Goal: Task Accomplishment & Management: Use online tool/utility

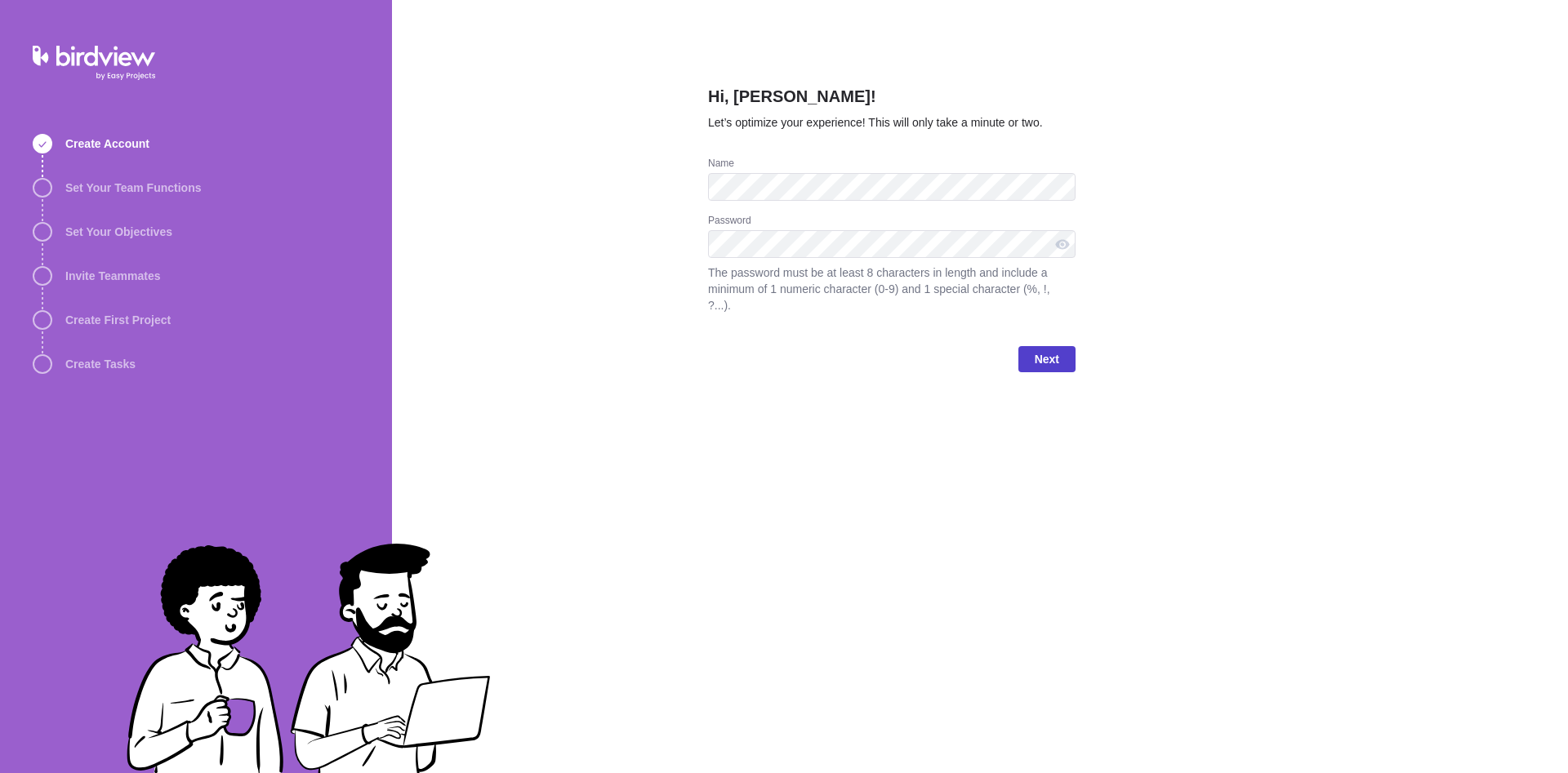
click at [1042, 350] on span "Next" at bounding box center [1047, 359] width 25 height 19
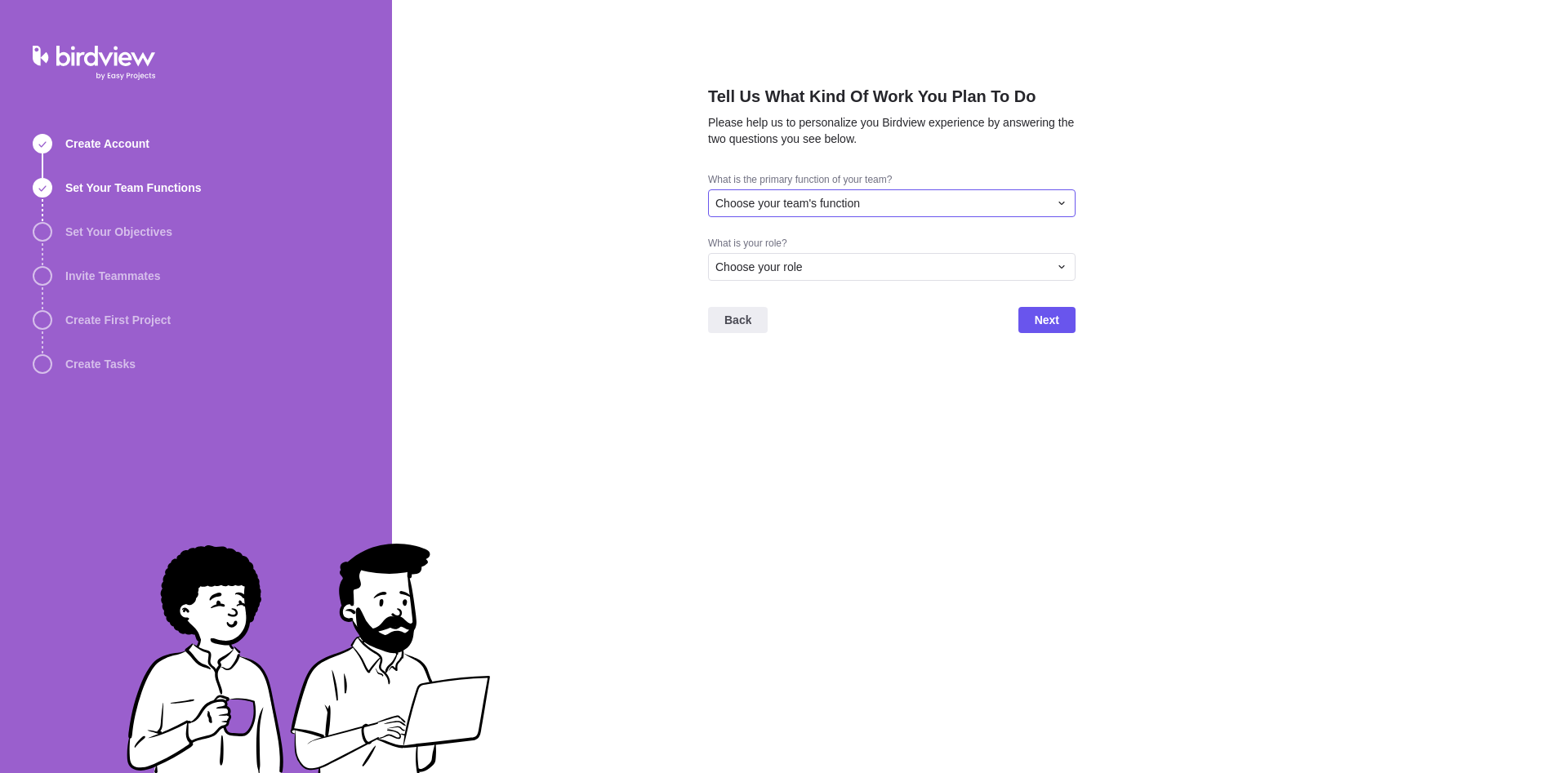
click at [819, 211] on span "Choose your team's function" at bounding box center [788, 203] width 144 height 16
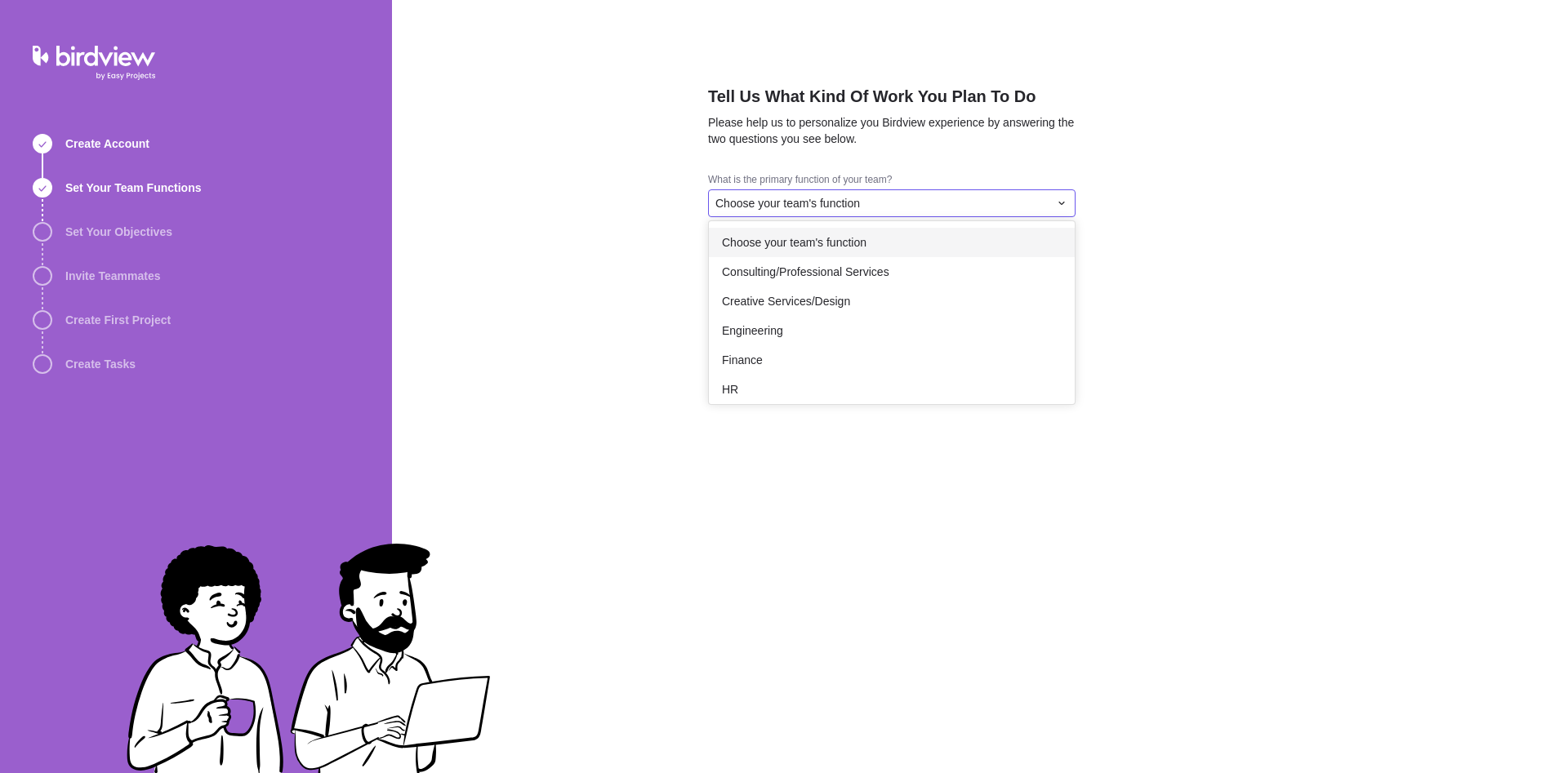
click at [819, 253] on div "Choose your team's function" at bounding box center [891, 242] width 366 height 29
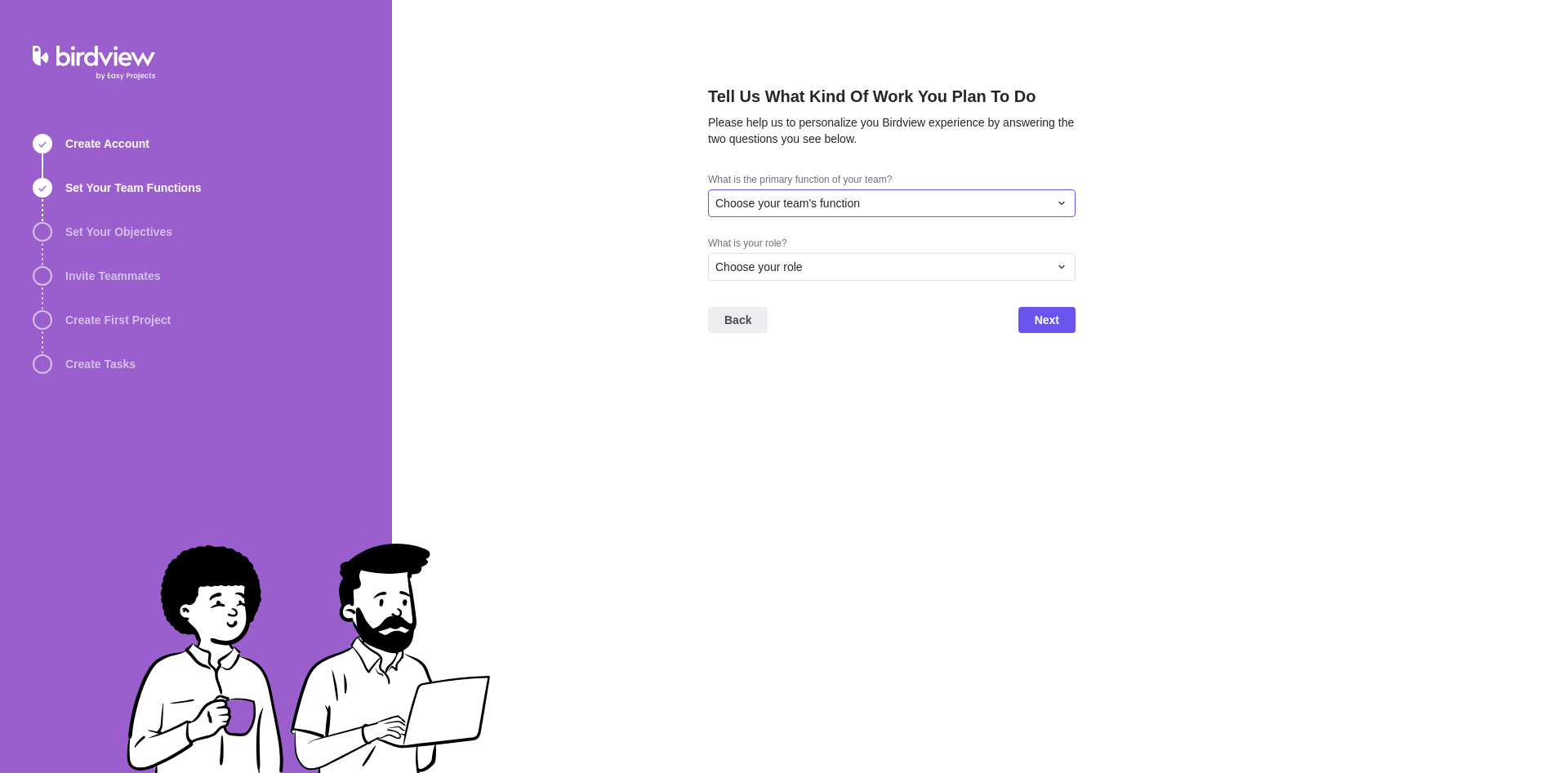
click at [834, 198] on span "Choose your team's function" at bounding box center [788, 203] width 144 height 16
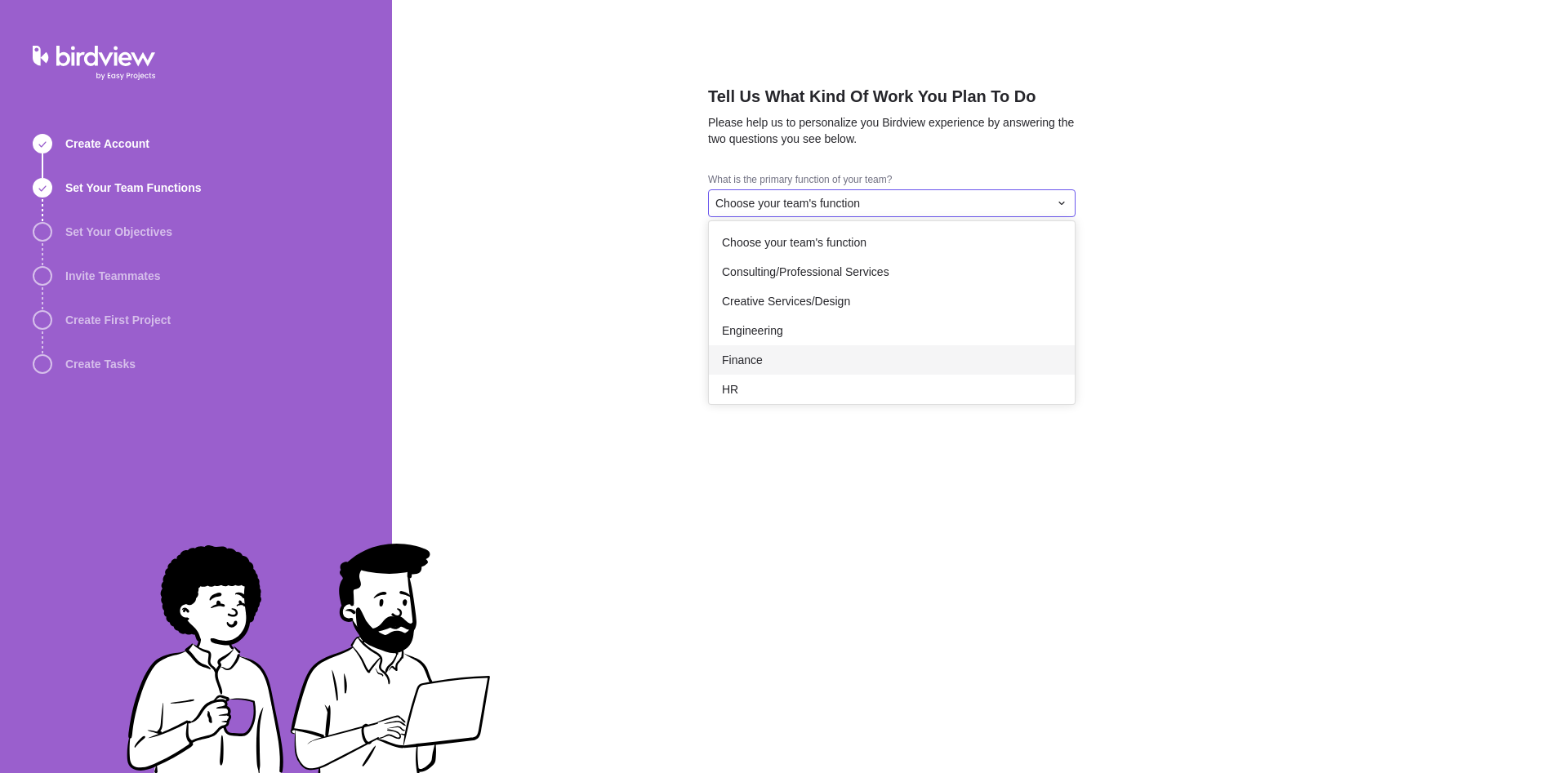
click at [783, 361] on div "Finance" at bounding box center [891, 359] width 366 height 29
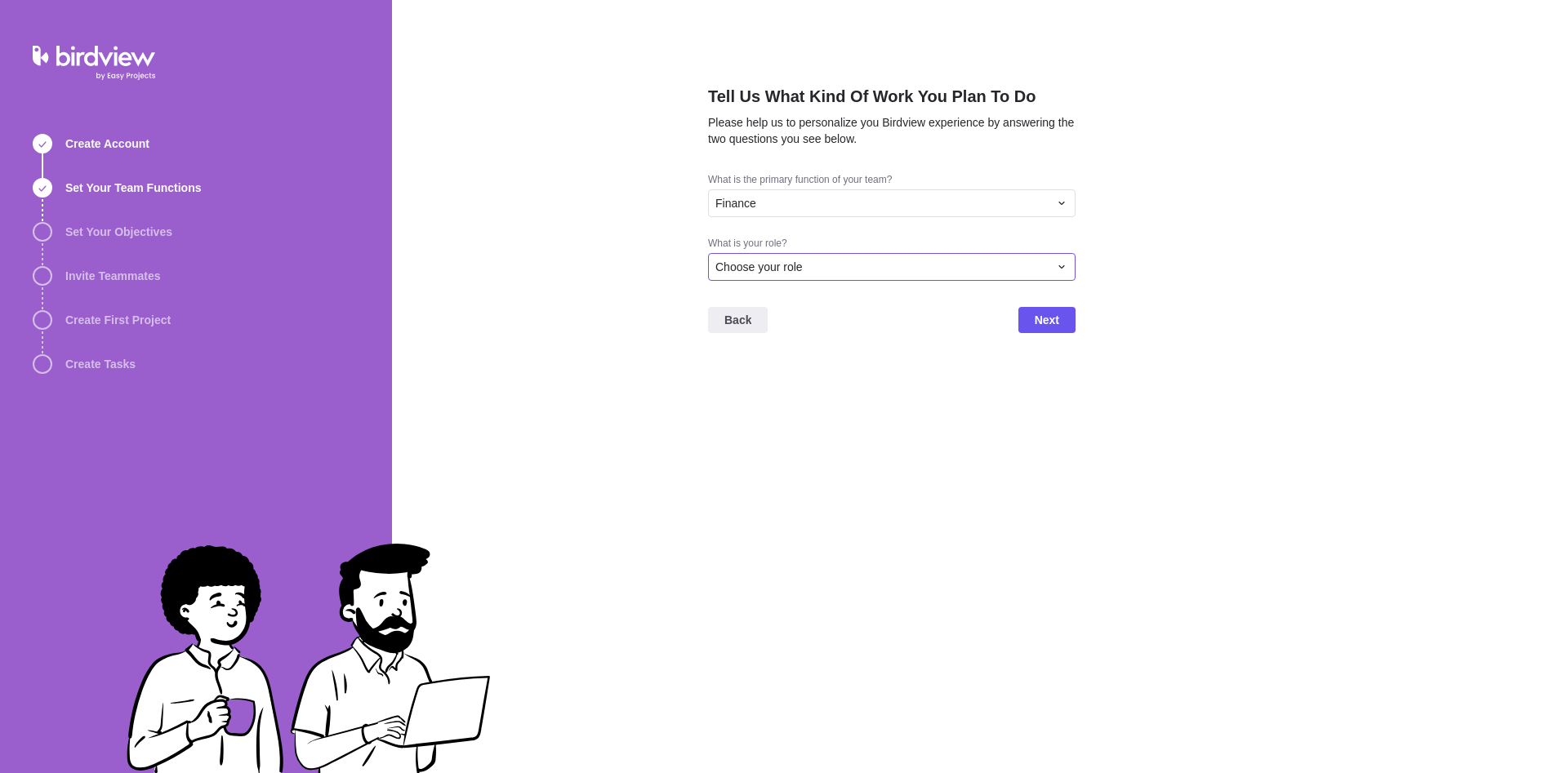
click at [799, 277] on div "Choose your role" at bounding box center [891, 267] width 368 height 27
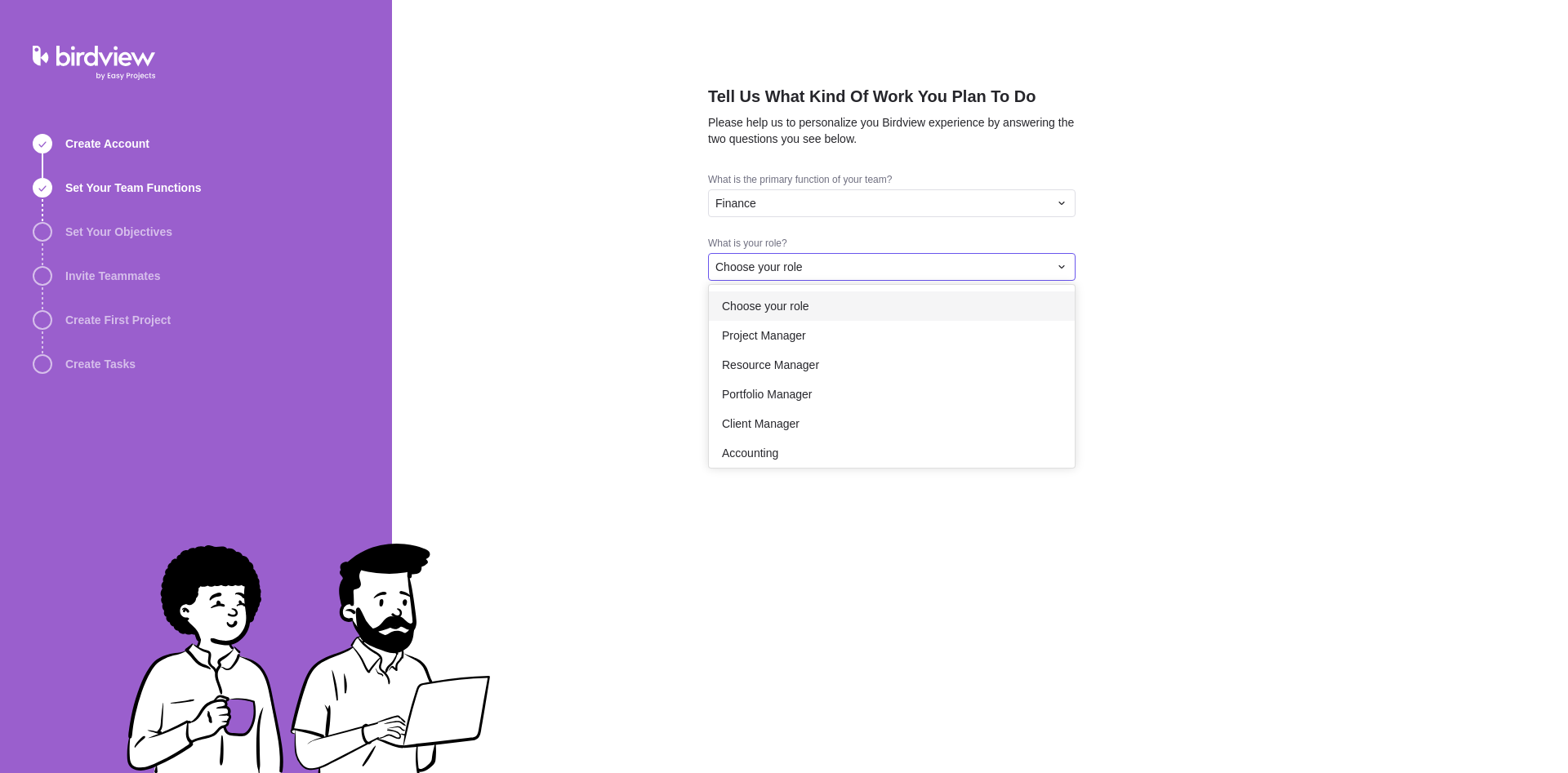
click at [794, 313] on span "Choose your role" at bounding box center [765, 306] width 88 height 16
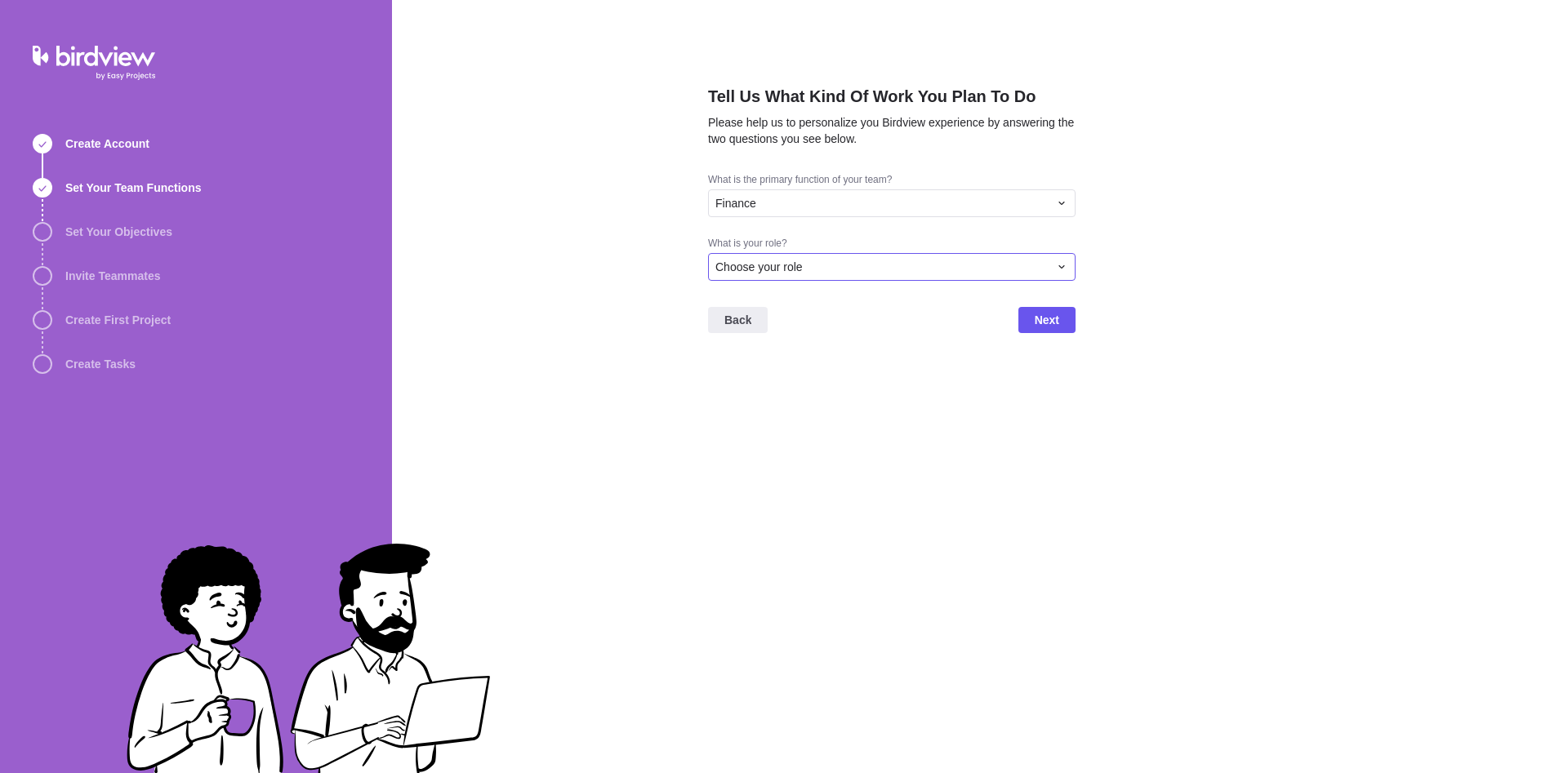
click at [796, 267] on span "Choose your role" at bounding box center [759, 267] width 88 height 16
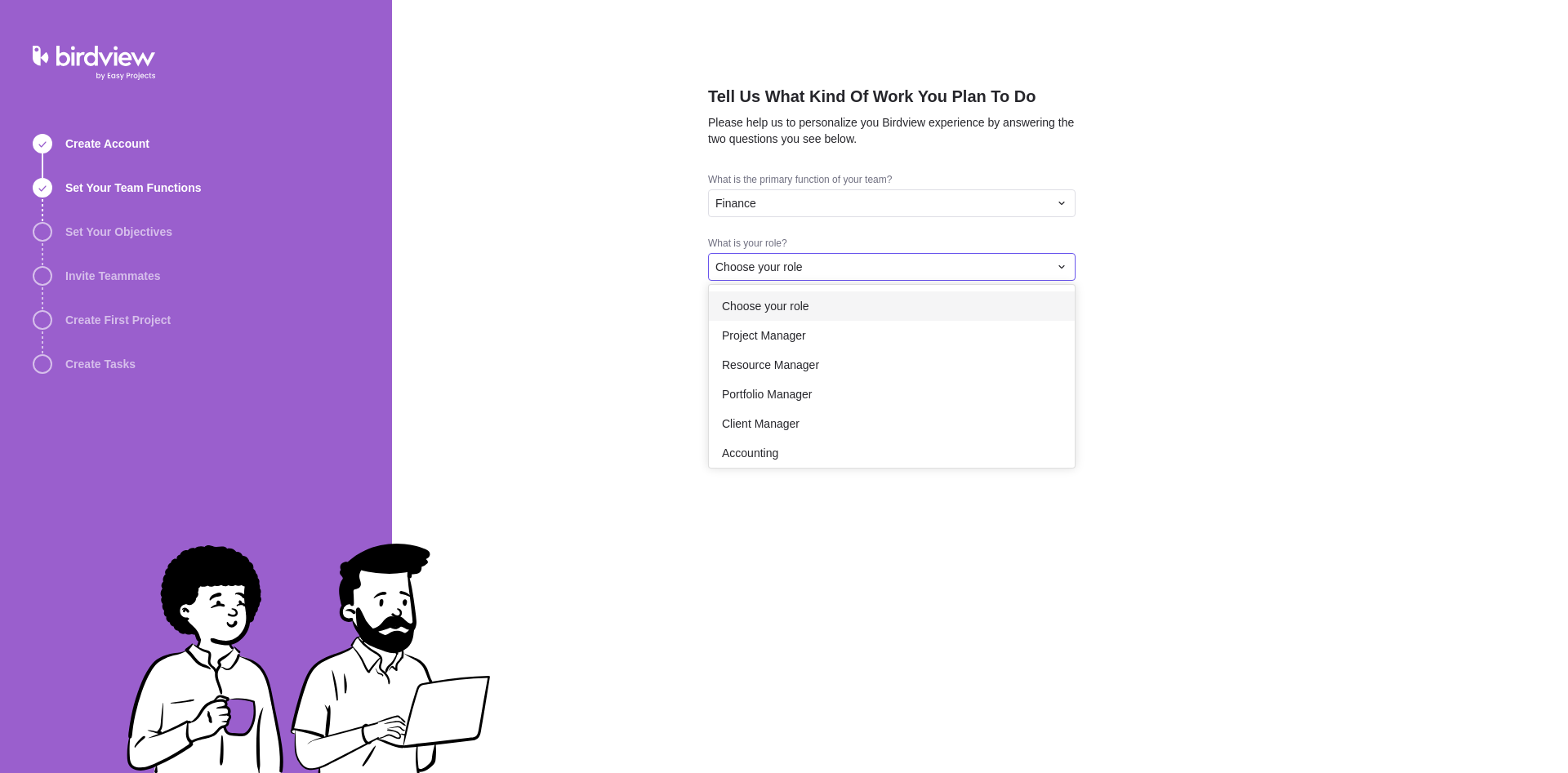
click at [794, 323] on div "Project Manager" at bounding box center [891, 335] width 366 height 29
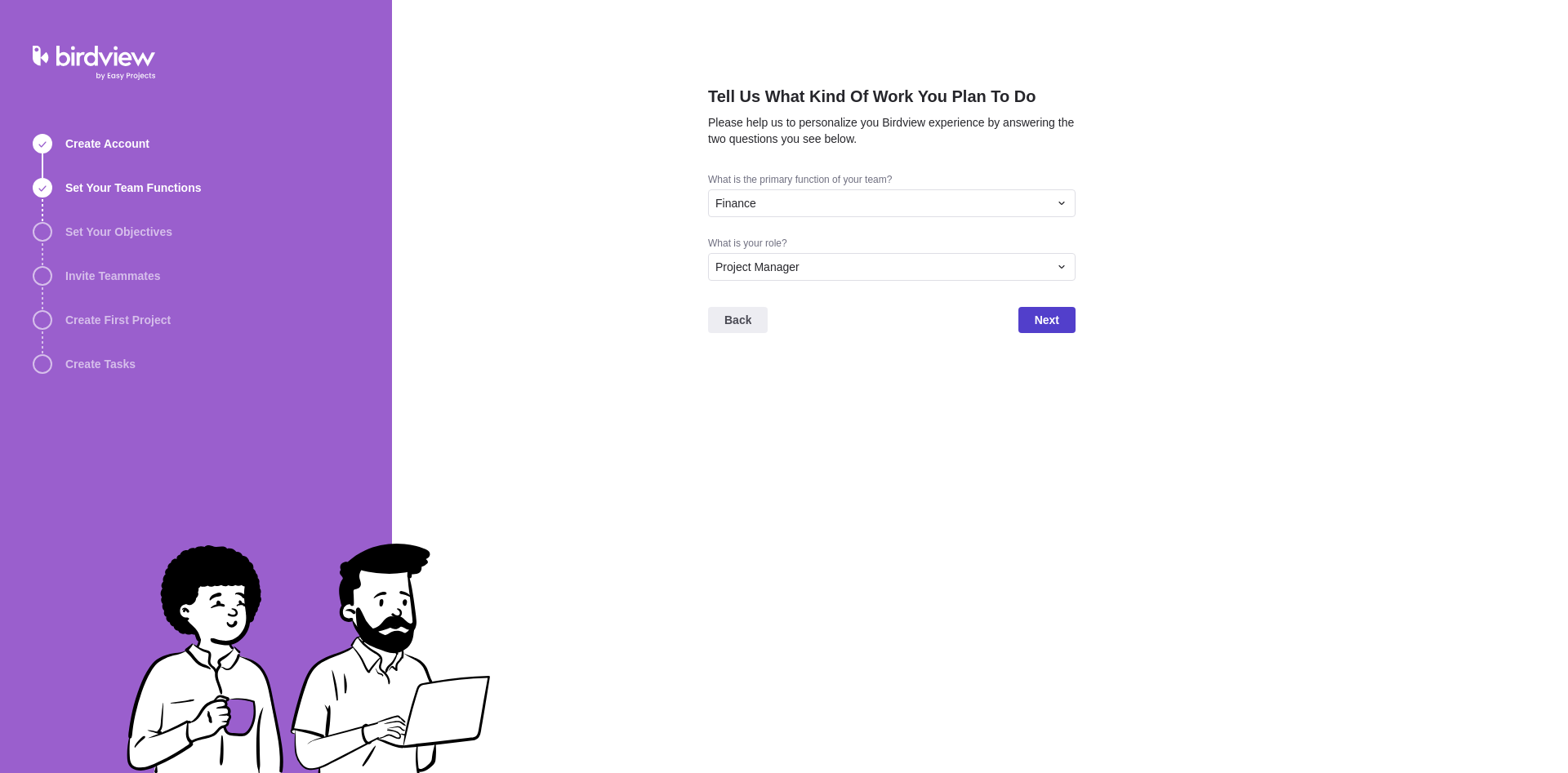
click at [1059, 318] on span "Next" at bounding box center [1047, 320] width 25 height 19
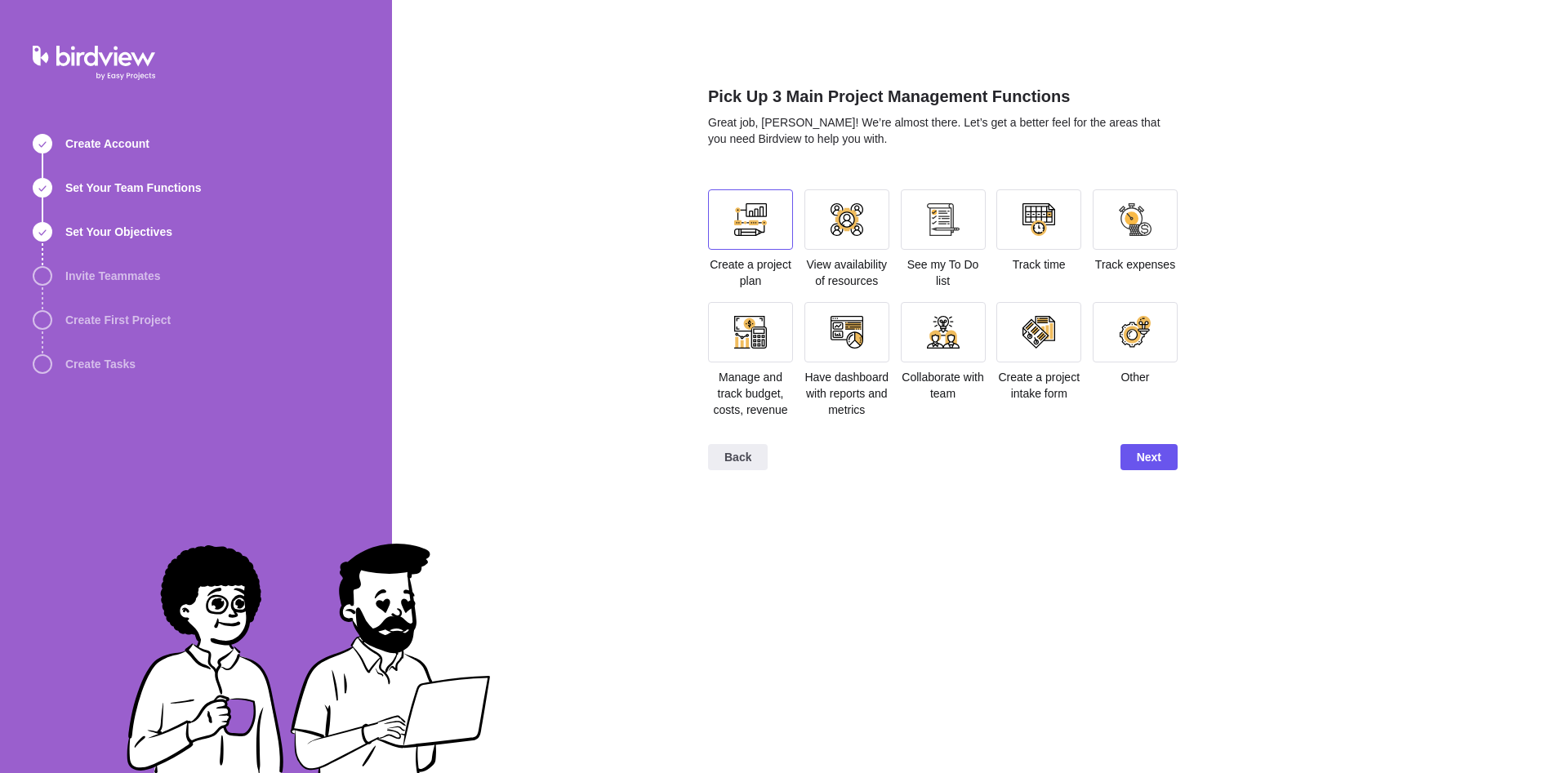
click at [733, 205] on div at bounding box center [750, 220] width 85 height 60
click at [1158, 461] on span "Next" at bounding box center [1149, 457] width 25 height 19
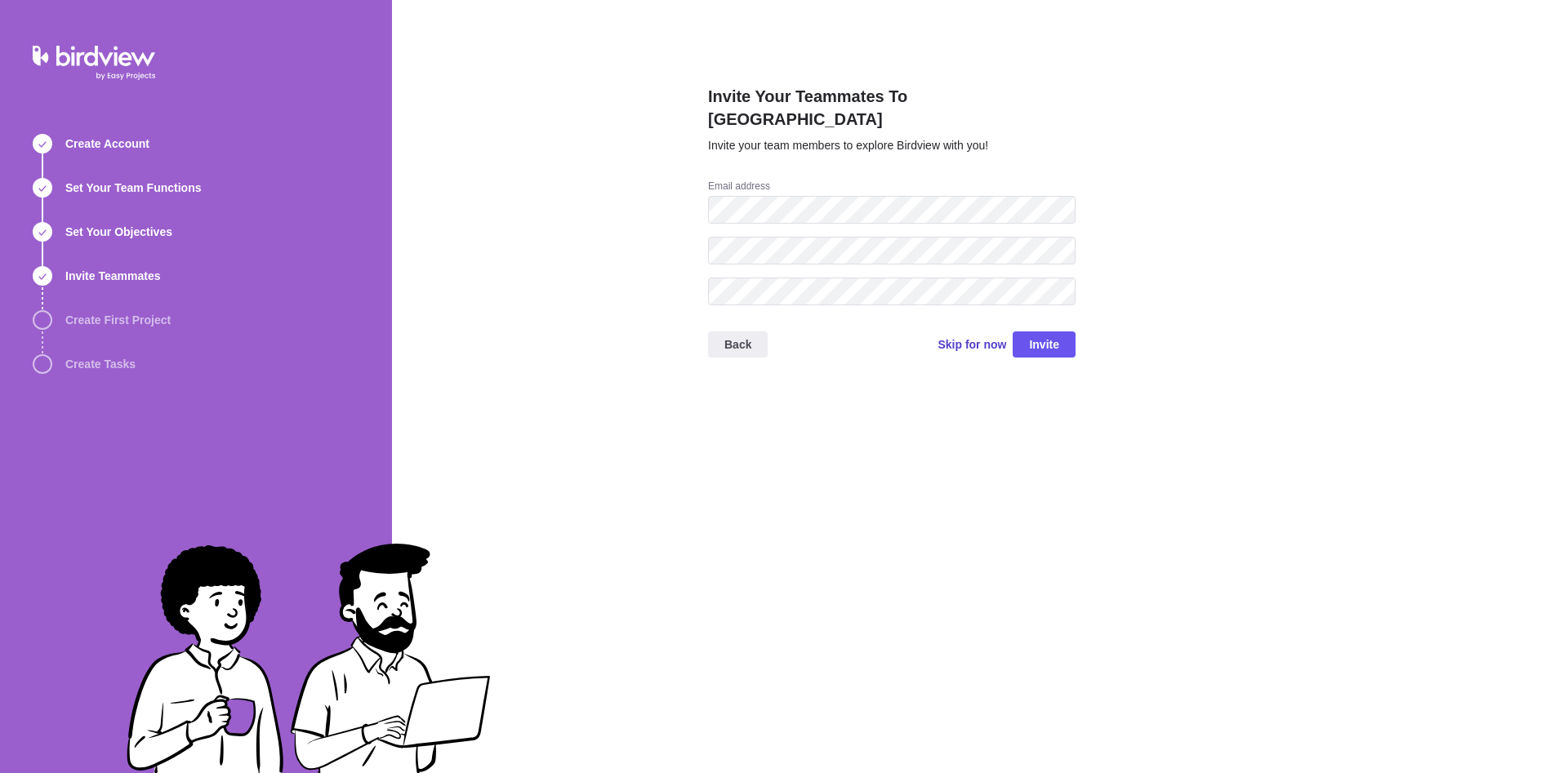
click at [961, 336] on span "Skip for now" at bounding box center [971, 344] width 68 height 16
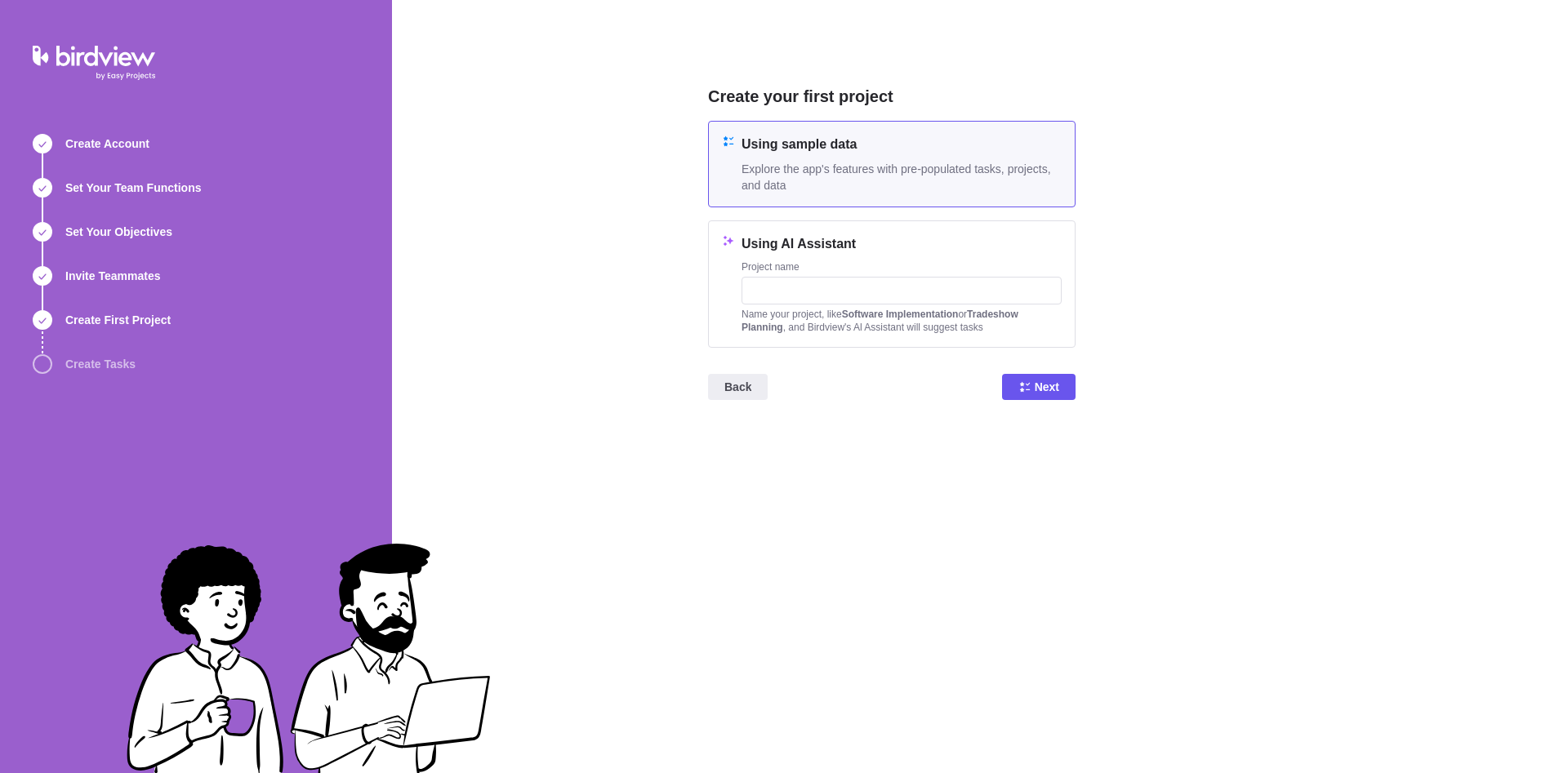
click at [794, 162] on span "Explore the app's features with pre-populated tasks, projects, and data" at bounding box center [901, 177] width 320 height 33
click at [1045, 392] on span "Next" at bounding box center [1047, 387] width 25 height 19
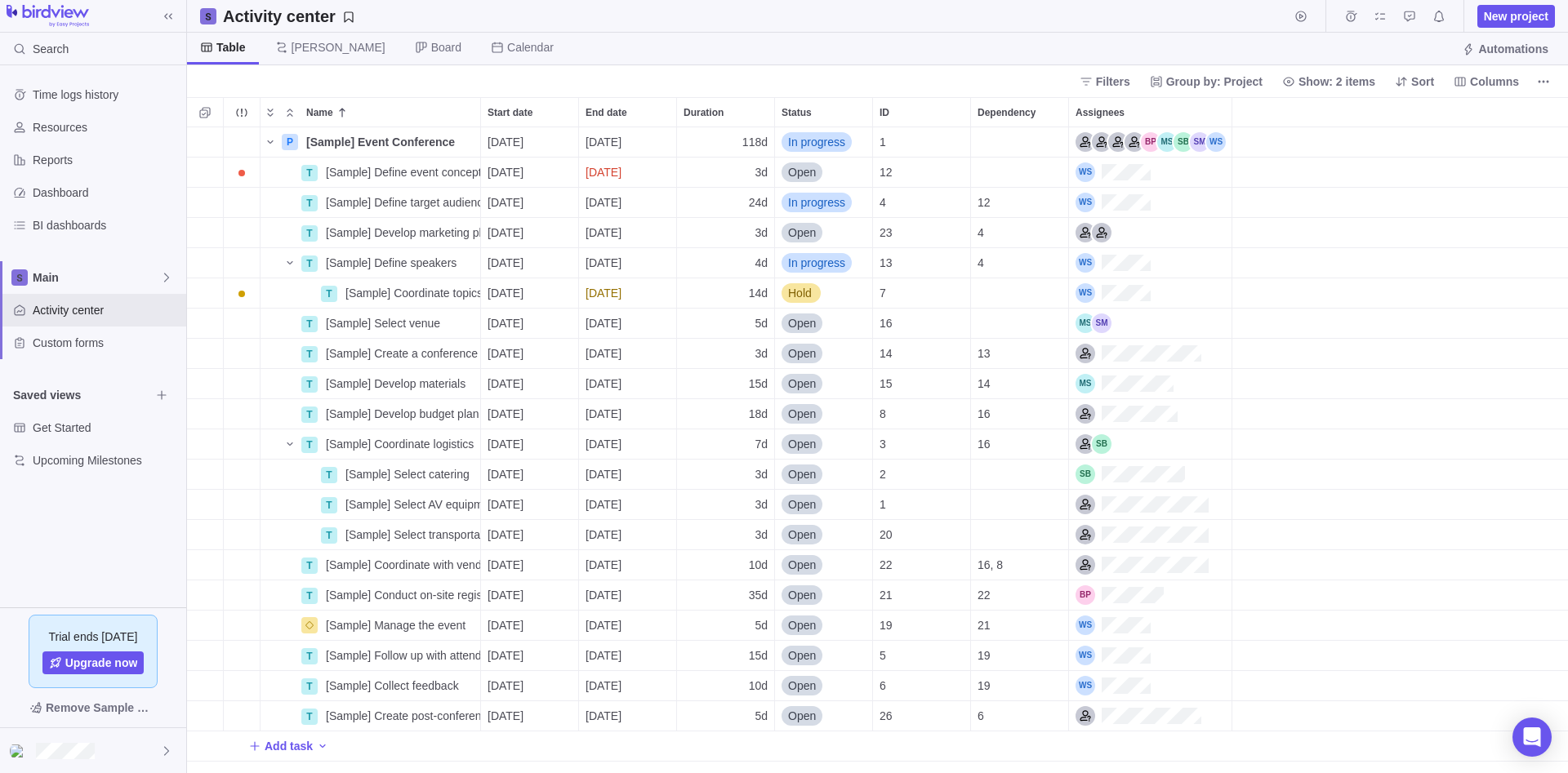
scroll to position [645, 1381]
click at [140, 747] on div at bounding box center [93, 750] width 186 height 45
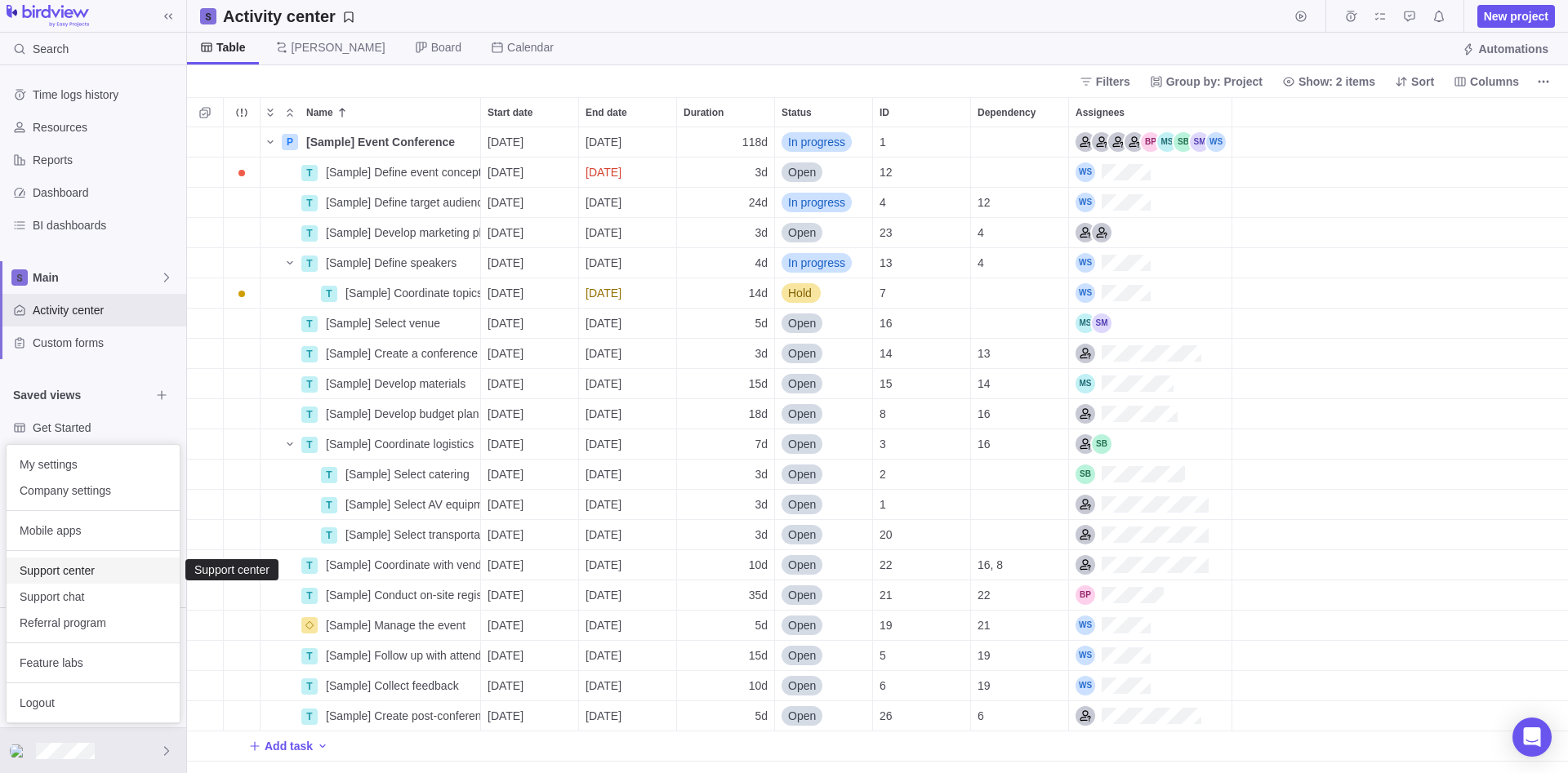
click at [71, 570] on span "Support center" at bounding box center [93, 570] width 147 height 16
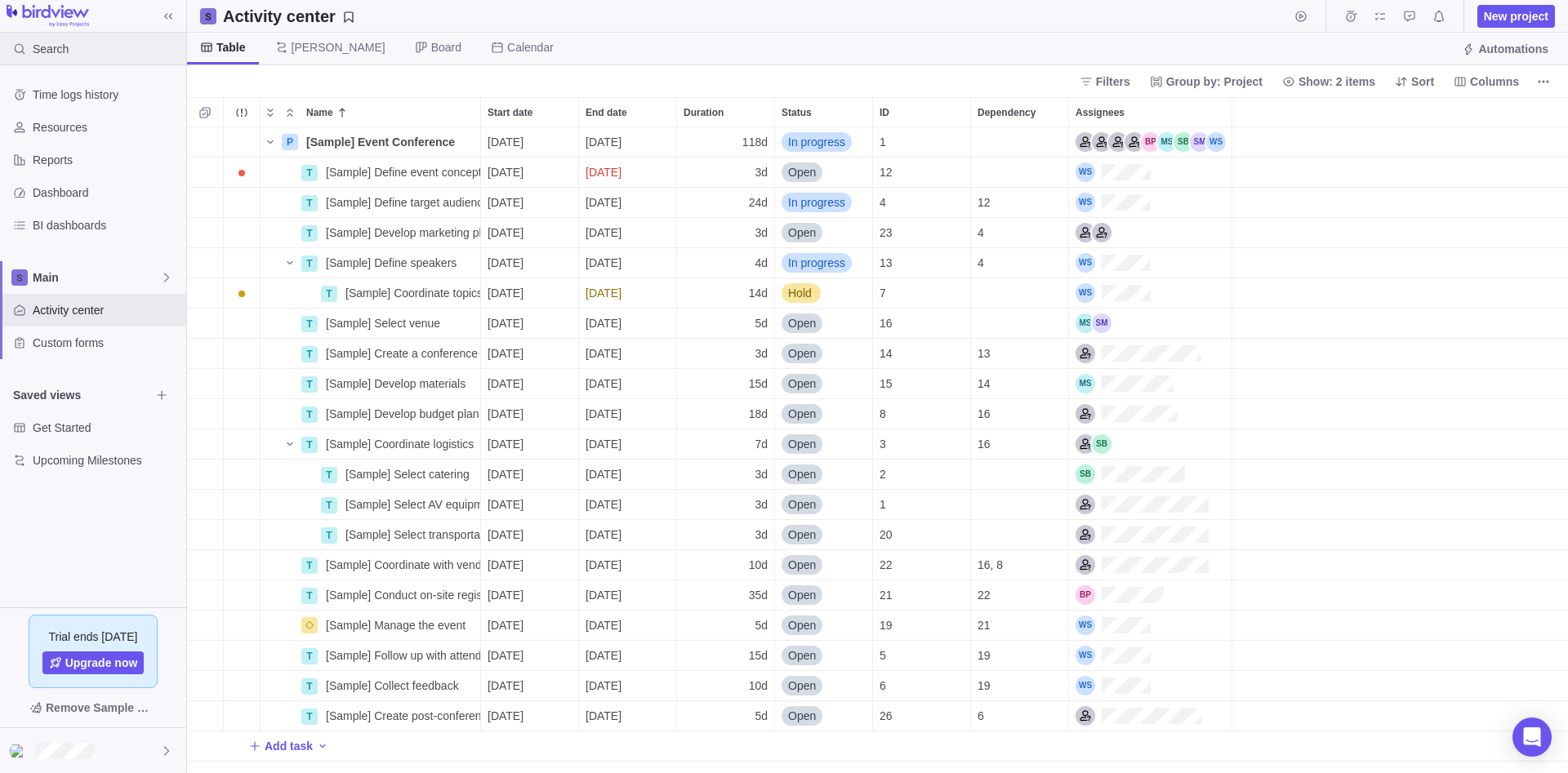
click at [67, 61] on div "Search" at bounding box center [37, 49] width 75 height 33
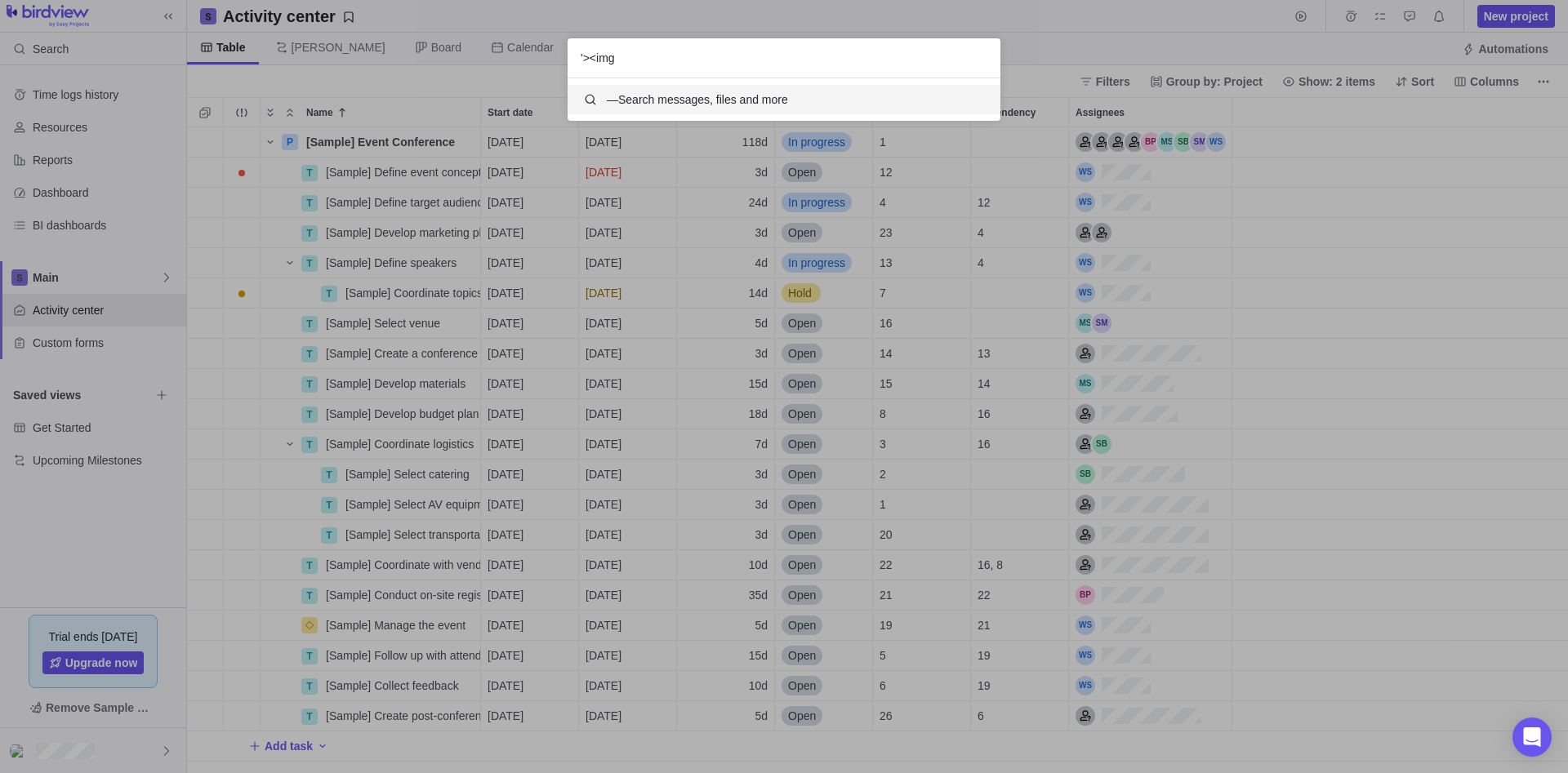
scroll to position [43, 433]
type input "'><img src=x onerror=alert(1)>"
